Goal: Navigation & Orientation: Find specific page/section

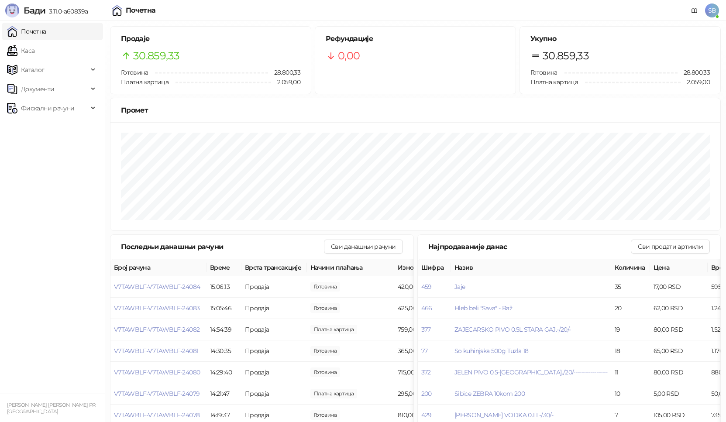
click at [66, 41] on ul "Почетна [PERSON_NAME] Документи Фискални рачуни Издати рачуни По данима" at bounding box center [52, 207] width 105 height 373
click at [34, 42] on link "Каса" at bounding box center [20, 50] width 27 height 17
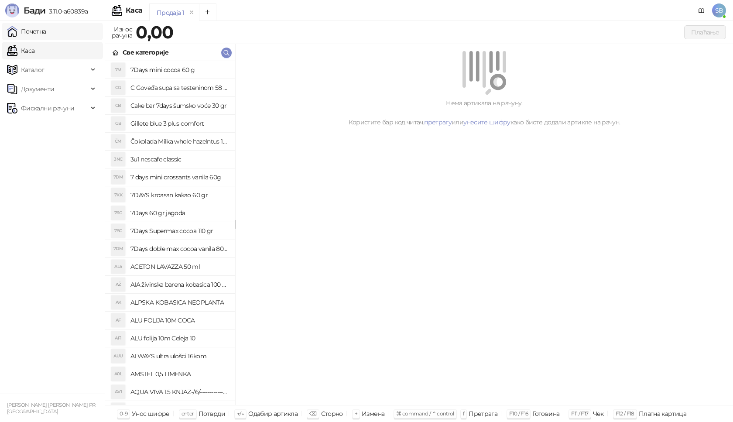
click at [46, 27] on link "Почетна" at bounding box center [26, 31] width 39 height 17
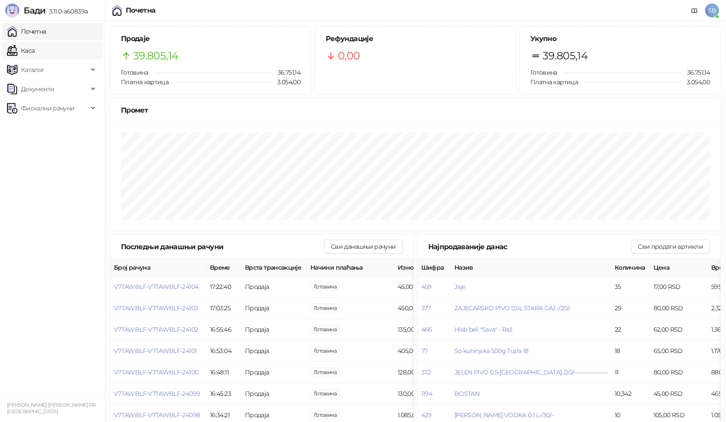
click at [34, 49] on link "Каса" at bounding box center [20, 50] width 27 height 17
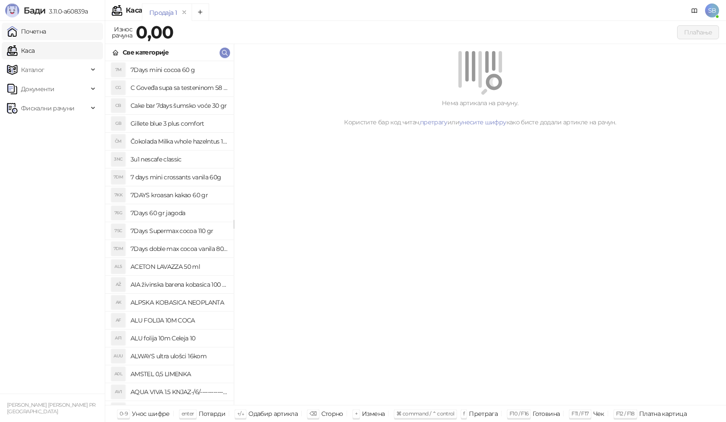
click at [46, 34] on link "Почетна" at bounding box center [26, 31] width 39 height 17
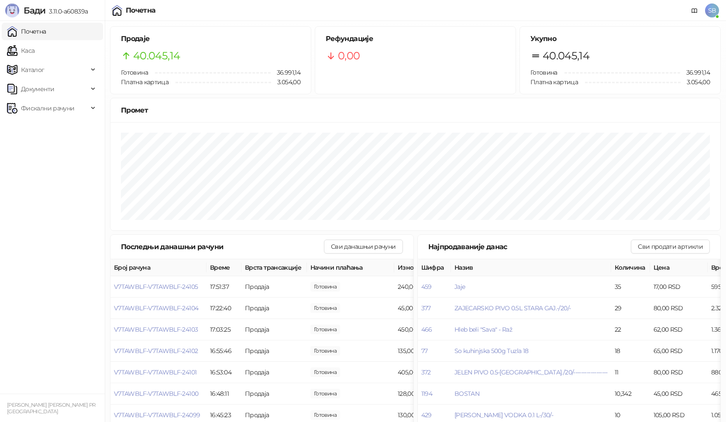
click at [24, 32] on link "Почетна" at bounding box center [26, 31] width 39 height 17
click at [23, 50] on link "Каса" at bounding box center [20, 50] width 27 height 17
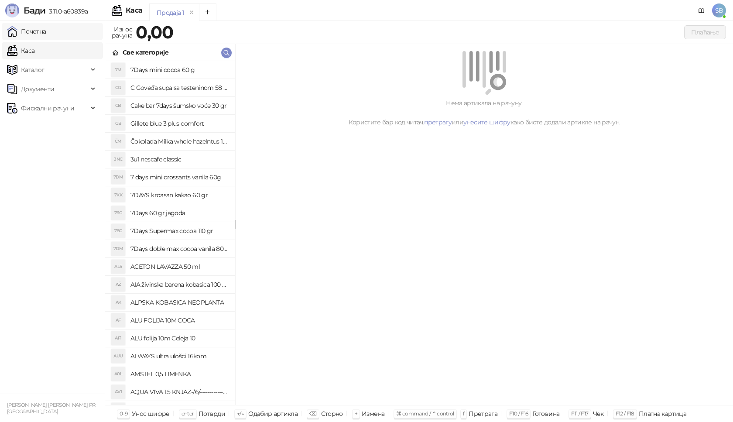
click at [26, 32] on link "Почетна" at bounding box center [26, 31] width 39 height 17
